Goal: Information Seeking & Learning: Learn about a topic

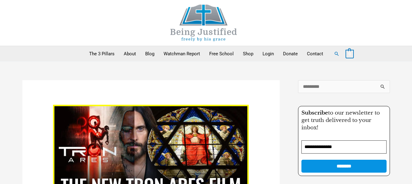
click at [180, 24] on img at bounding box center [204, 23] width 92 height 36
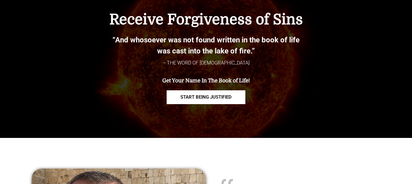
scroll to position [31, 0]
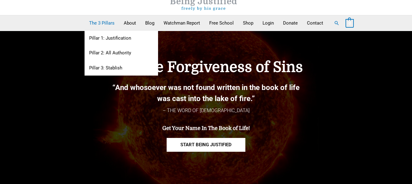
click at [109, 27] on link "The 3 Pillars" at bounding box center [102, 22] width 35 height 15
click at [108, 36] on link "Pillar 1: Justification" at bounding box center [122, 38] width 74 height 15
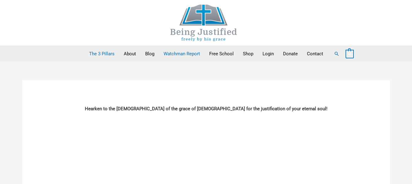
click at [193, 54] on link "Watchman Report" at bounding box center [182, 53] width 46 height 15
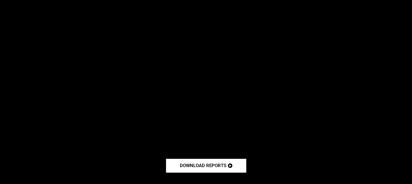
scroll to position [551, 0]
